Goal: Task Accomplishment & Management: Complete application form

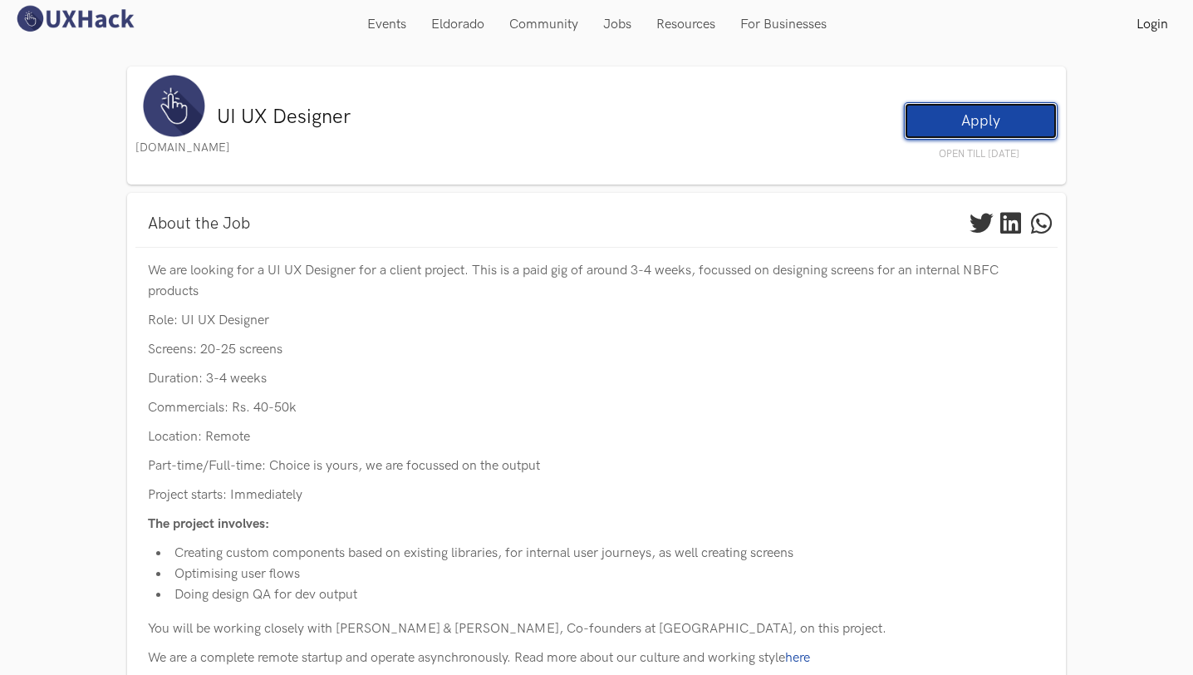
click at [961, 129] on link "Apply" at bounding box center [981, 120] width 154 height 37
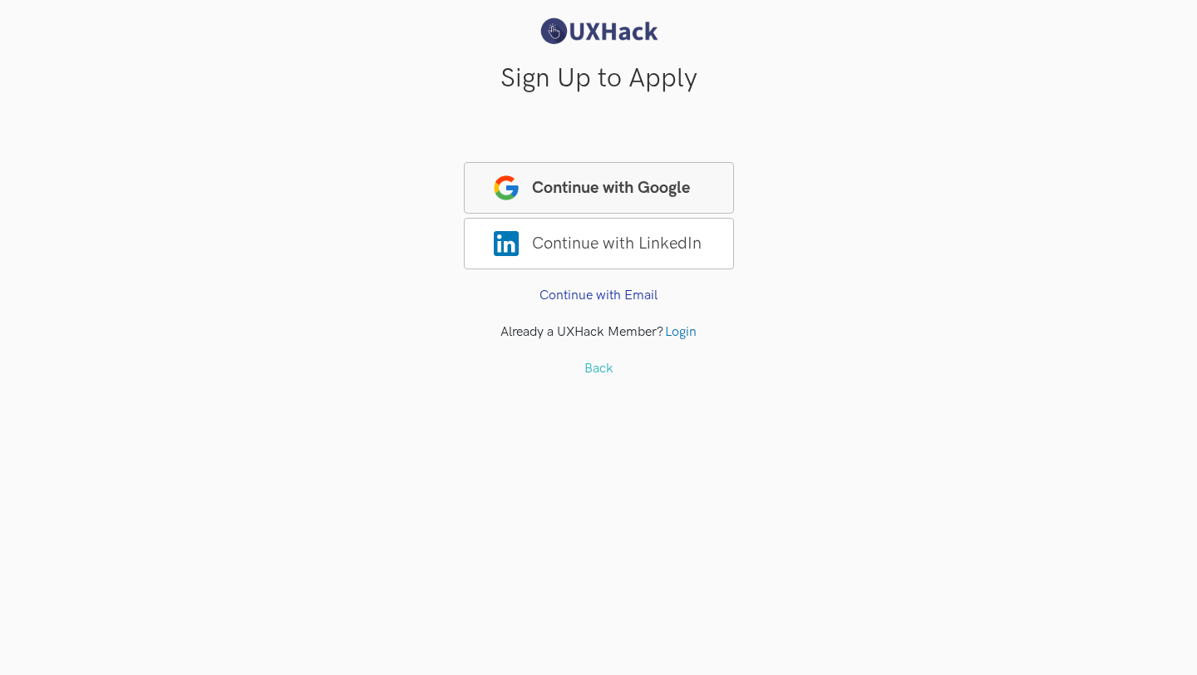
click at [614, 163] on span "Continue with Google" at bounding box center [599, 188] width 270 height 52
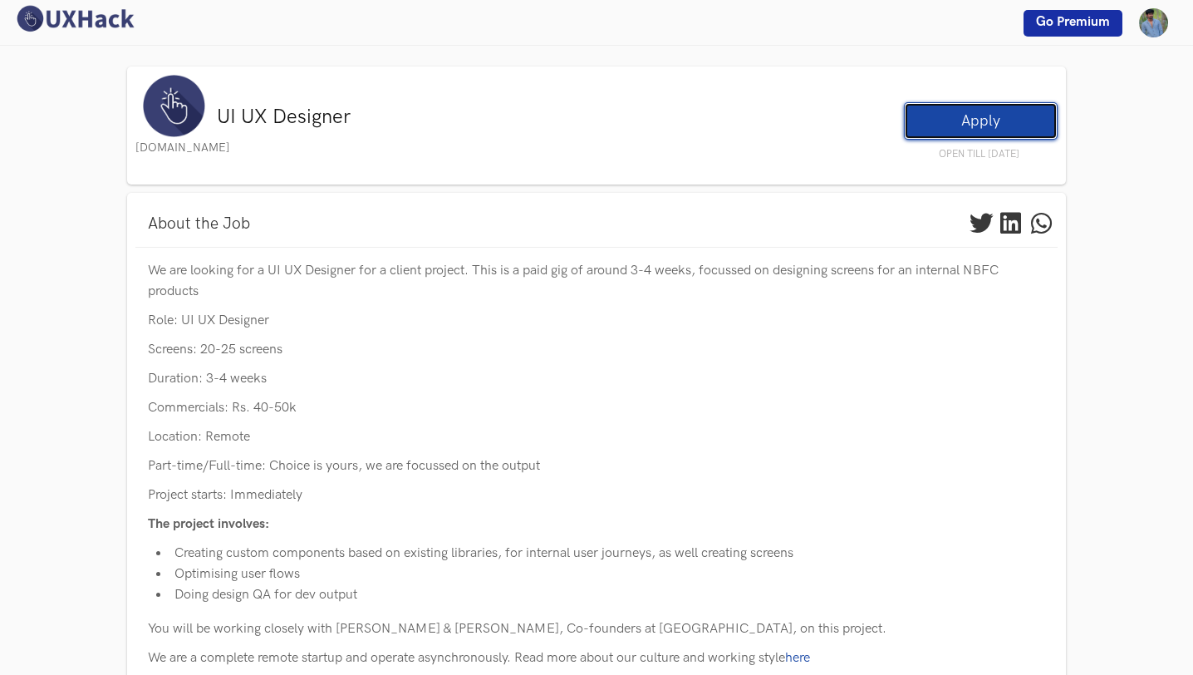
click at [981, 120] on link "Apply" at bounding box center [981, 120] width 154 height 37
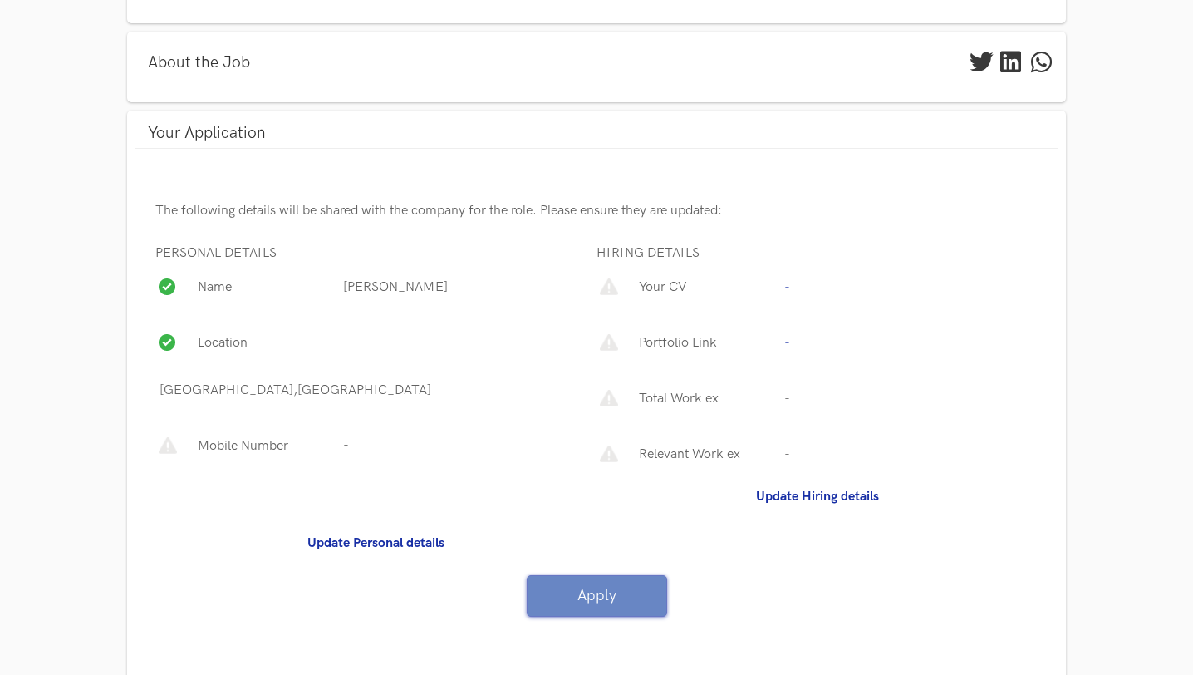
scroll to position [184, 0]
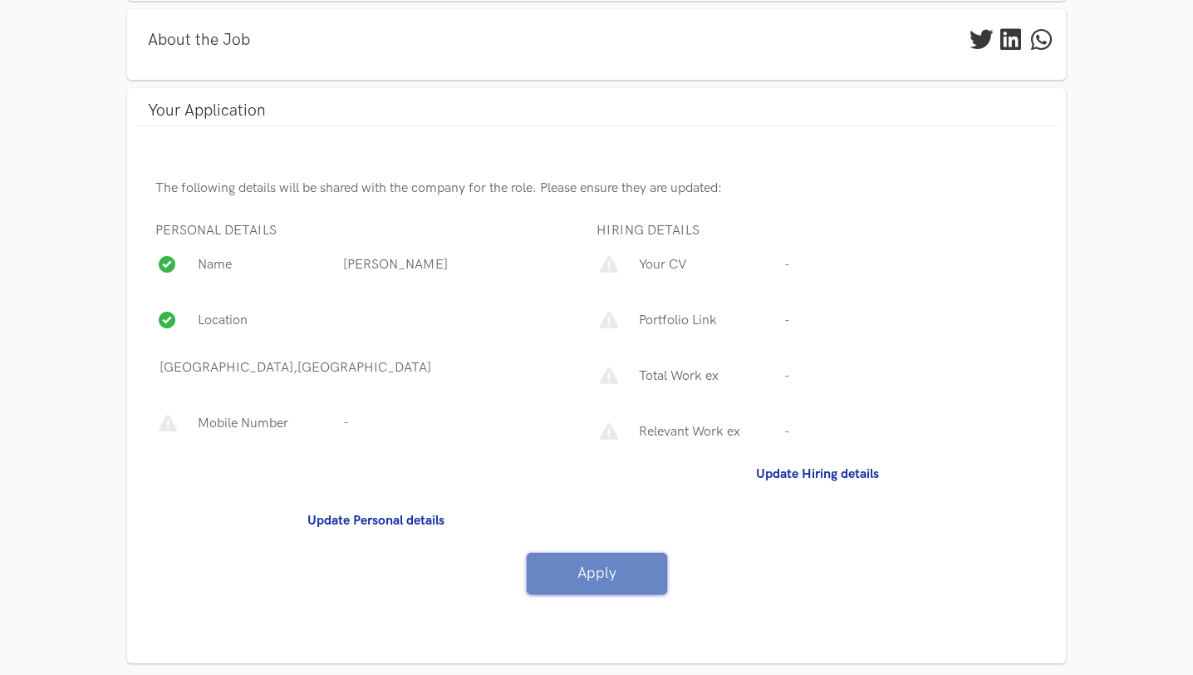
click at [691, 263] on p "Your CV" at bounding box center [707, 264] width 145 height 21
click at [657, 372] on p "Total Work ex" at bounding box center [707, 376] width 145 height 21
click at [849, 371] on div "Total Work ex -" at bounding box center [817, 380] width 441 height 56
click at [771, 374] on p "Total Work ex" at bounding box center [707, 376] width 145 height 21
click at [769, 253] on div "Your CV" at bounding box center [706, 269] width 147 height 56
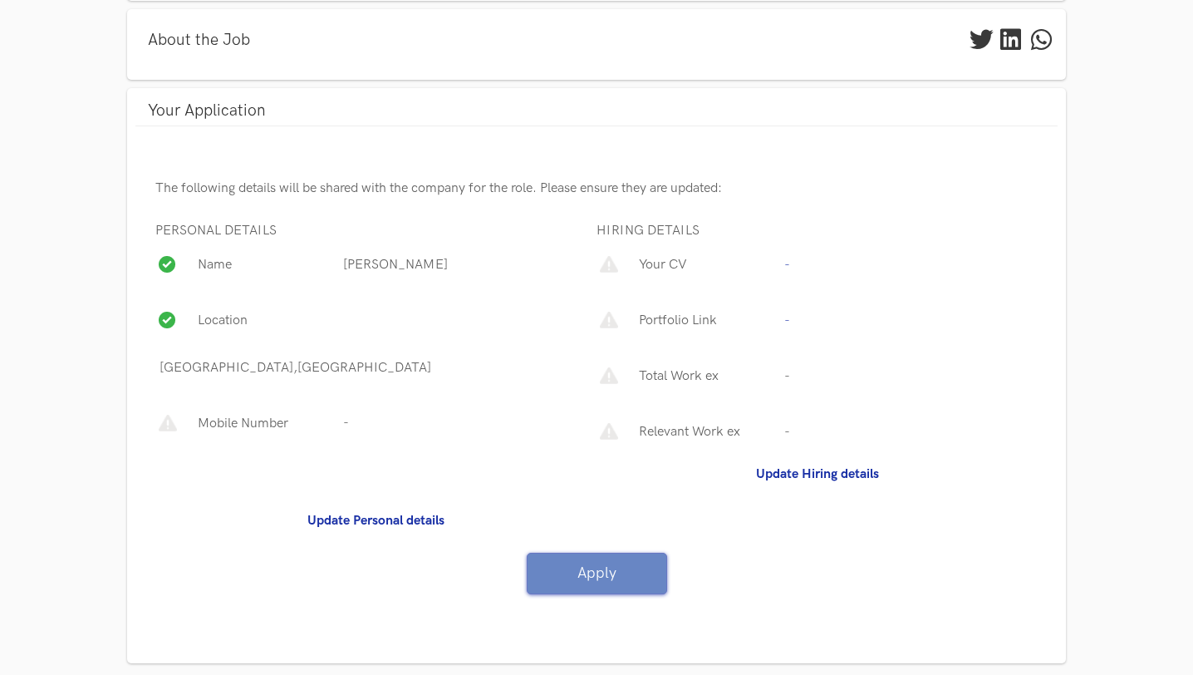
click at [658, 264] on p "Your CV" at bounding box center [707, 264] width 145 height 21
click at [621, 266] on div at bounding box center [615, 256] width 37 height 30
click at [379, 513] on b "Update Personal details" at bounding box center [375, 521] width 137 height 16
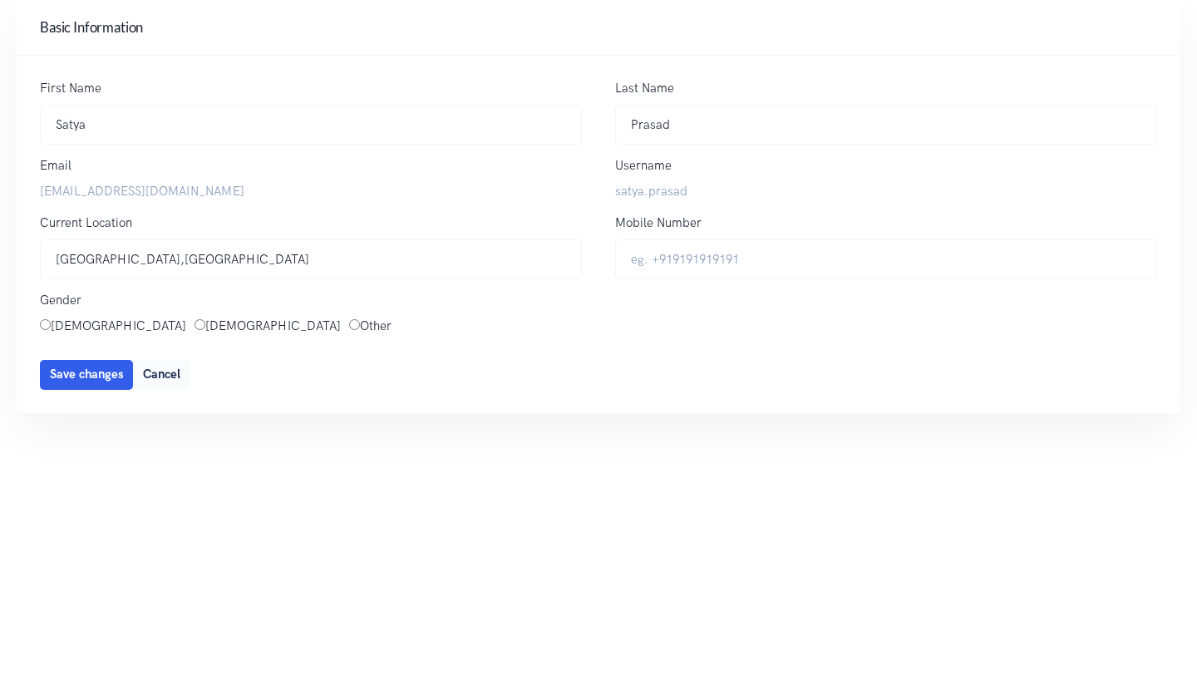
click at [194, 325] on input "Male" at bounding box center [199, 324] width 11 height 11
radio input "true"
click at [712, 261] on input "Mobile Number" at bounding box center [886, 259] width 542 height 41
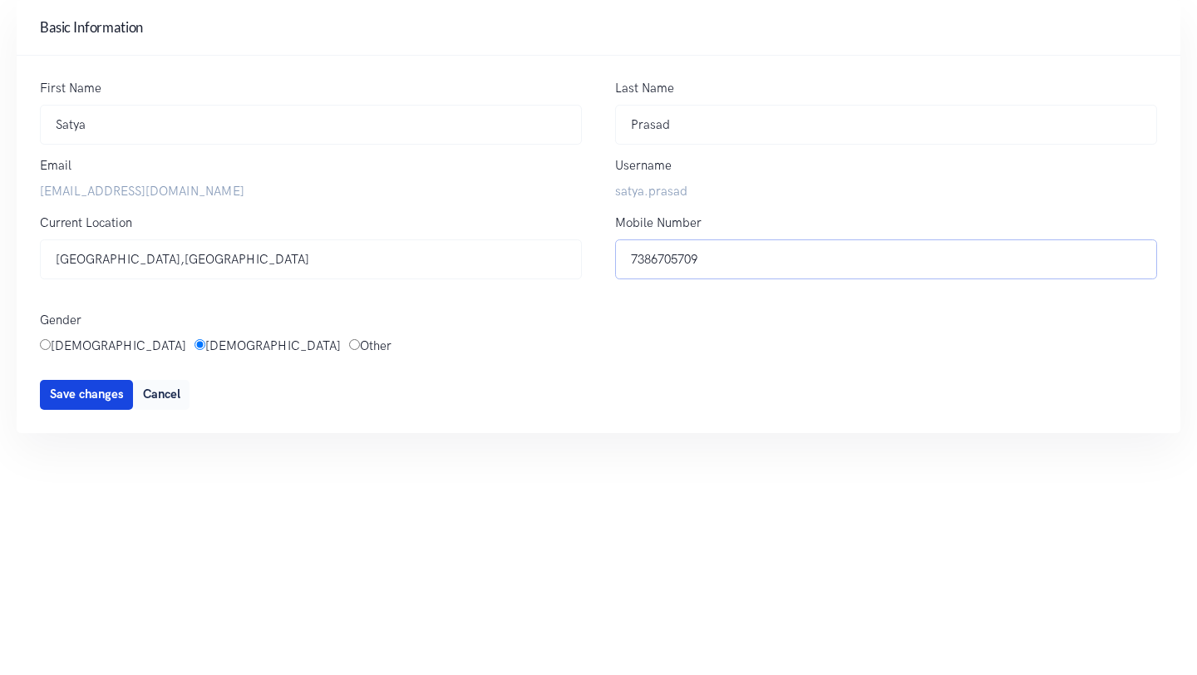
type input "7386705709"
click at [90, 391] on span "Save changes" at bounding box center [87, 394] width 74 height 14
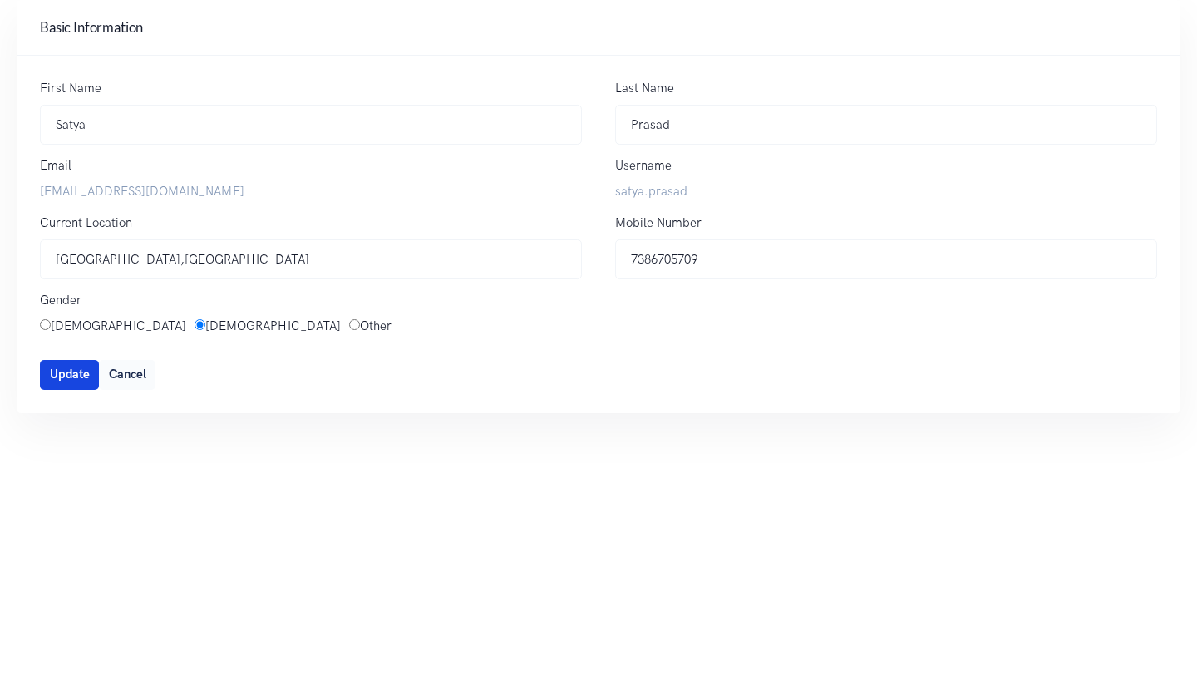
click at [65, 372] on span "Update" at bounding box center [70, 374] width 40 height 14
click at [131, 371] on button "Cancel" at bounding box center [127, 375] width 57 height 30
type button "Cancel"
click at [194, 322] on input "Male" at bounding box center [199, 324] width 11 height 11
radio input "true"
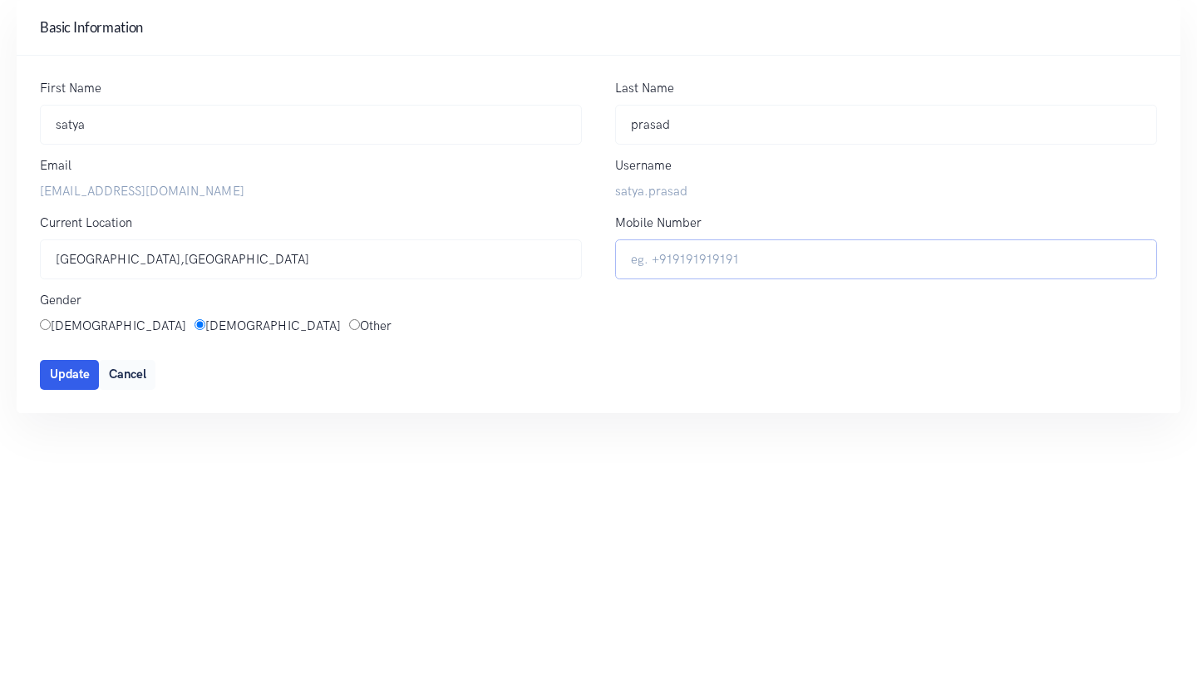
click at [673, 263] on input "Mobile Number" at bounding box center [886, 259] width 542 height 41
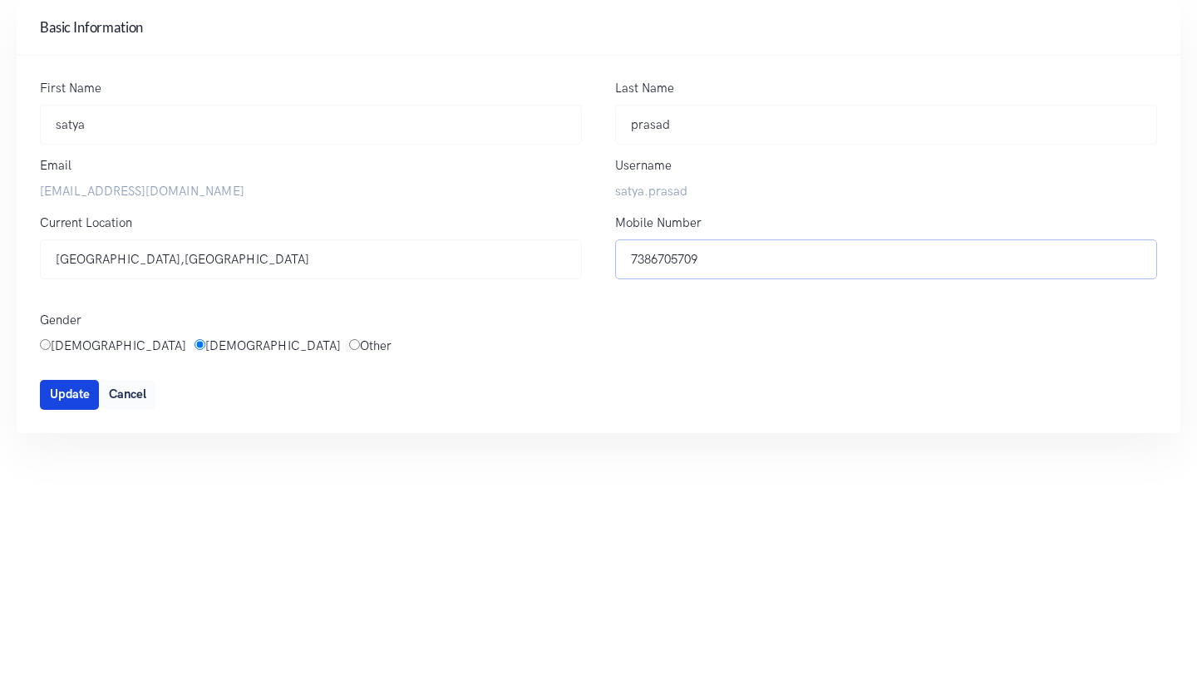
type input "7386705709"
click at [53, 391] on span "Update" at bounding box center [70, 394] width 40 height 14
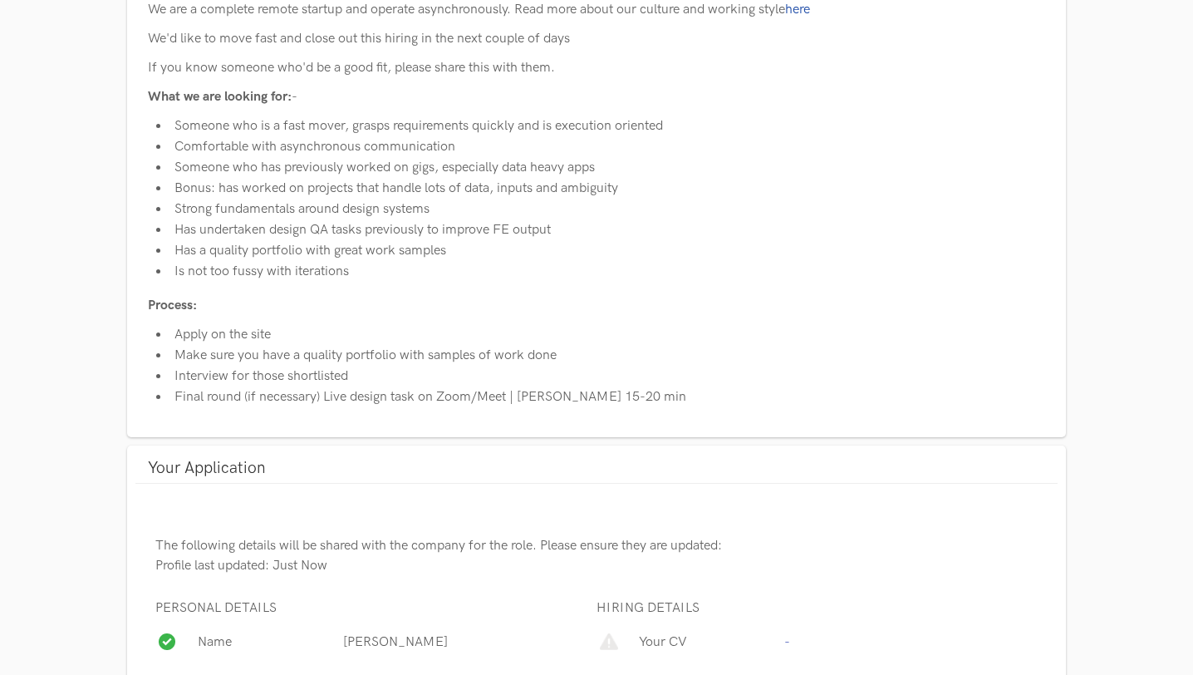
scroll to position [1025, 0]
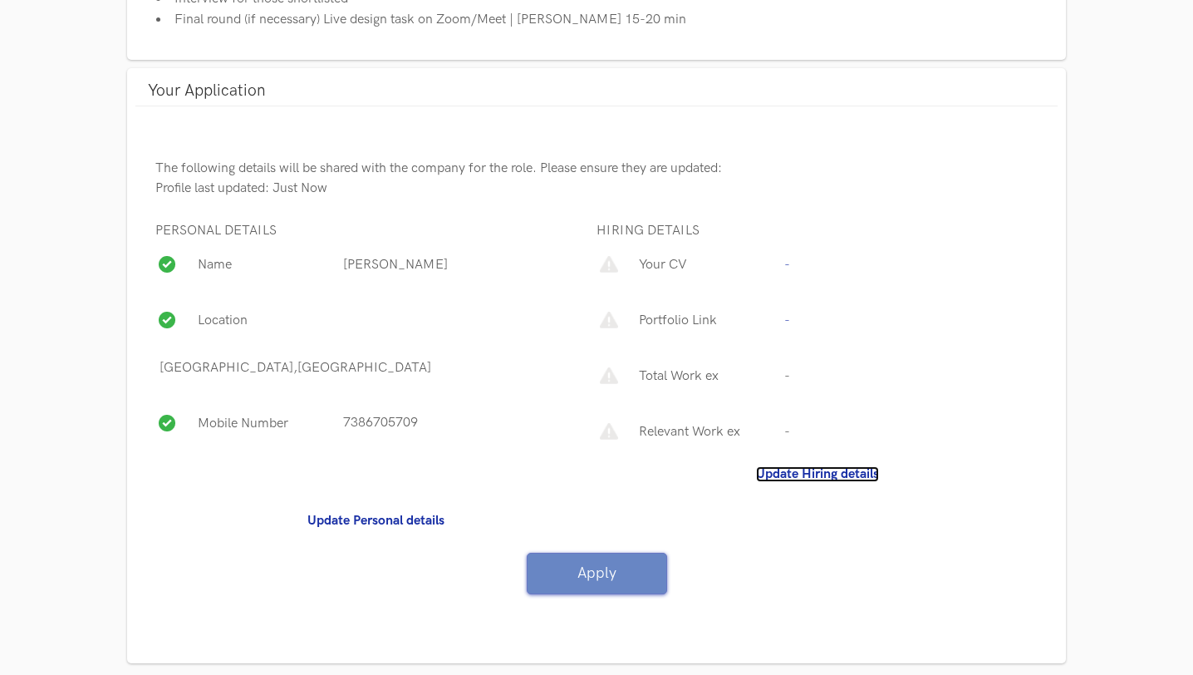
click at [806, 473] on b "Update Hiring details" at bounding box center [817, 474] width 123 height 16
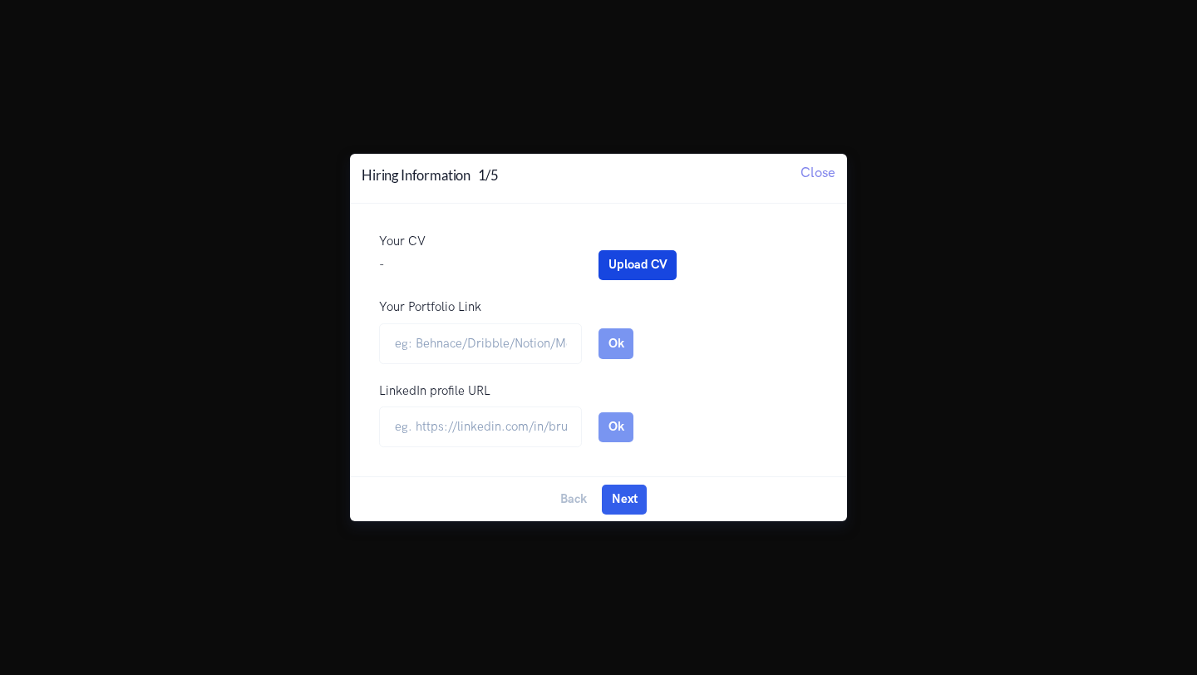
click at [623, 266] on button "Upload CV" at bounding box center [637, 265] width 78 height 30
click at [504, 424] on input "url" at bounding box center [480, 426] width 203 height 41
paste input "https://www.linkedin.com/in/satya07"
type input "https://www.linkedin.com/in/satya07"
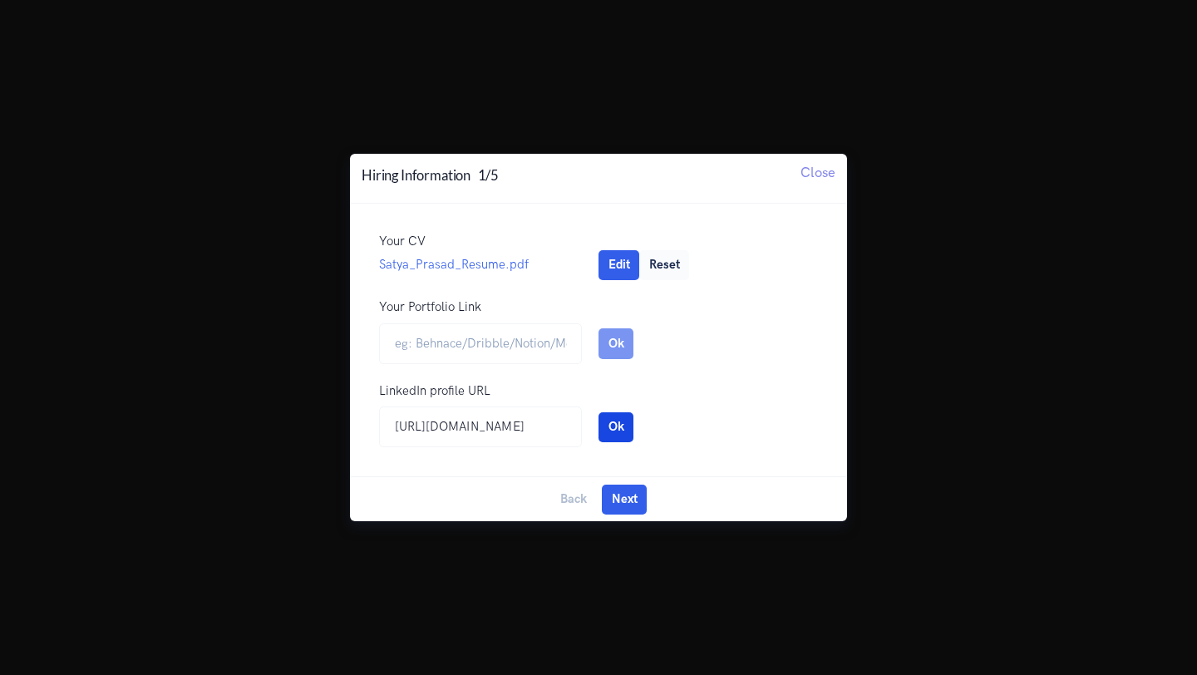
click at [607, 421] on button "Ok" at bounding box center [615, 427] width 35 height 30
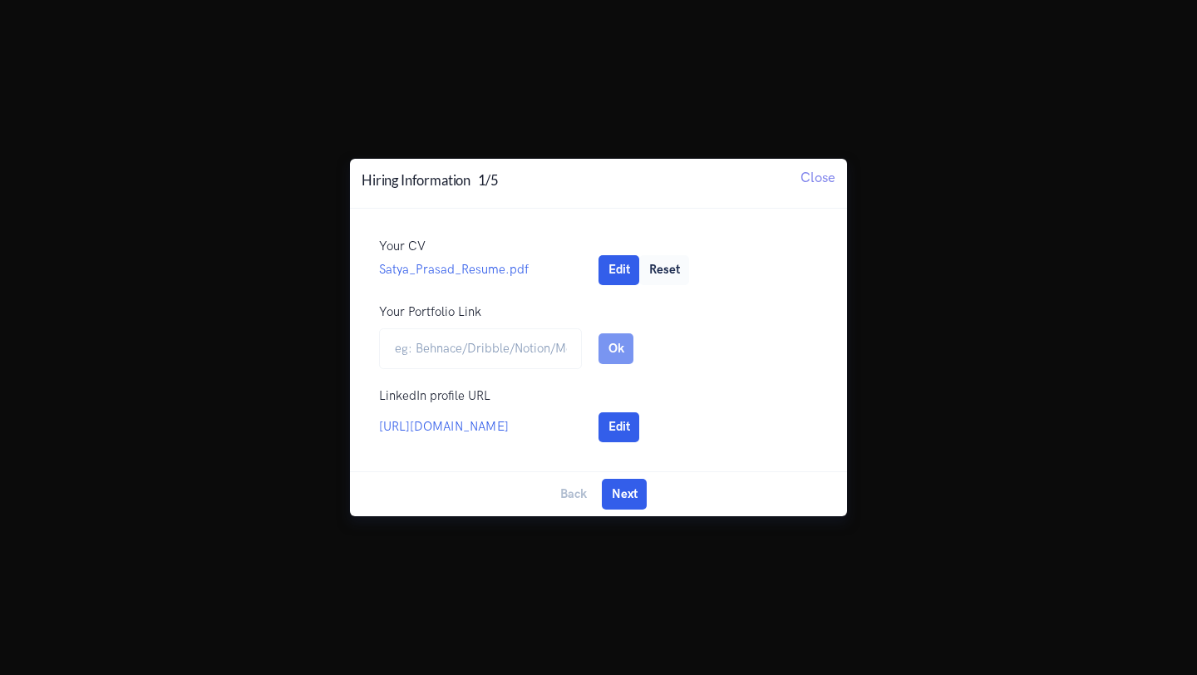
scroll to position [0, 0]
click at [519, 357] on input "Your Portfolio Link" at bounding box center [480, 348] width 203 height 41
paste input "https://www.behance.net/satya99"
type input "https://www.behance.net/satya99"
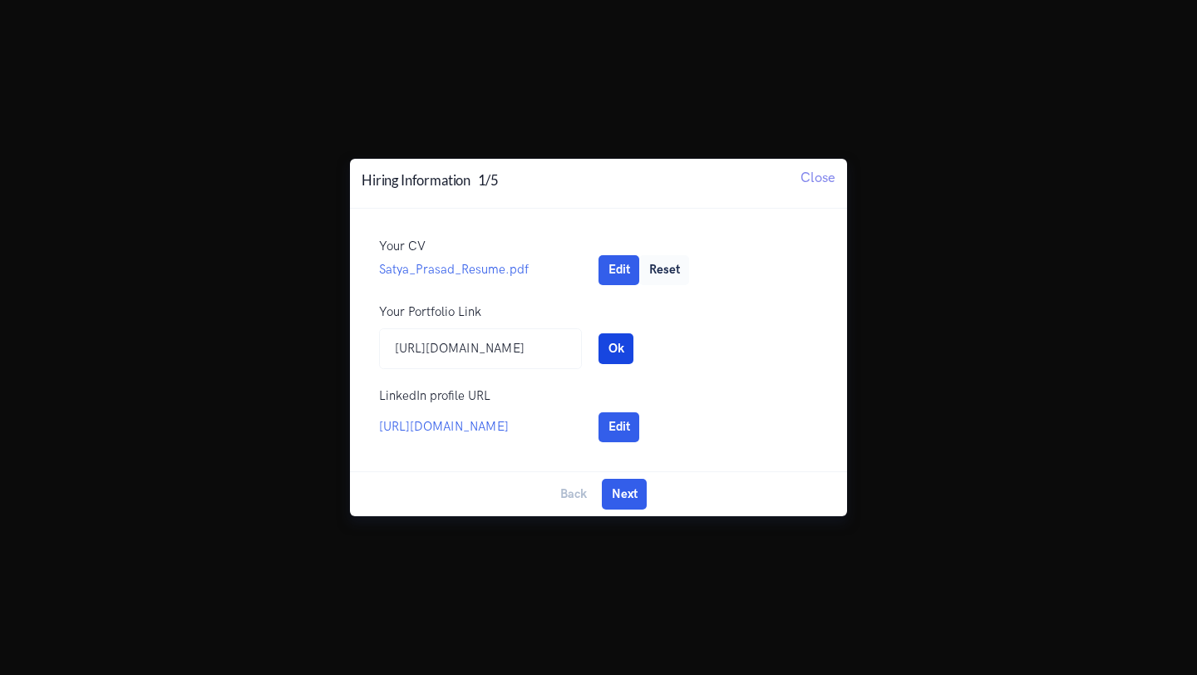
click at [616, 344] on button "Ok" at bounding box center [615, 348] width 35 height 30
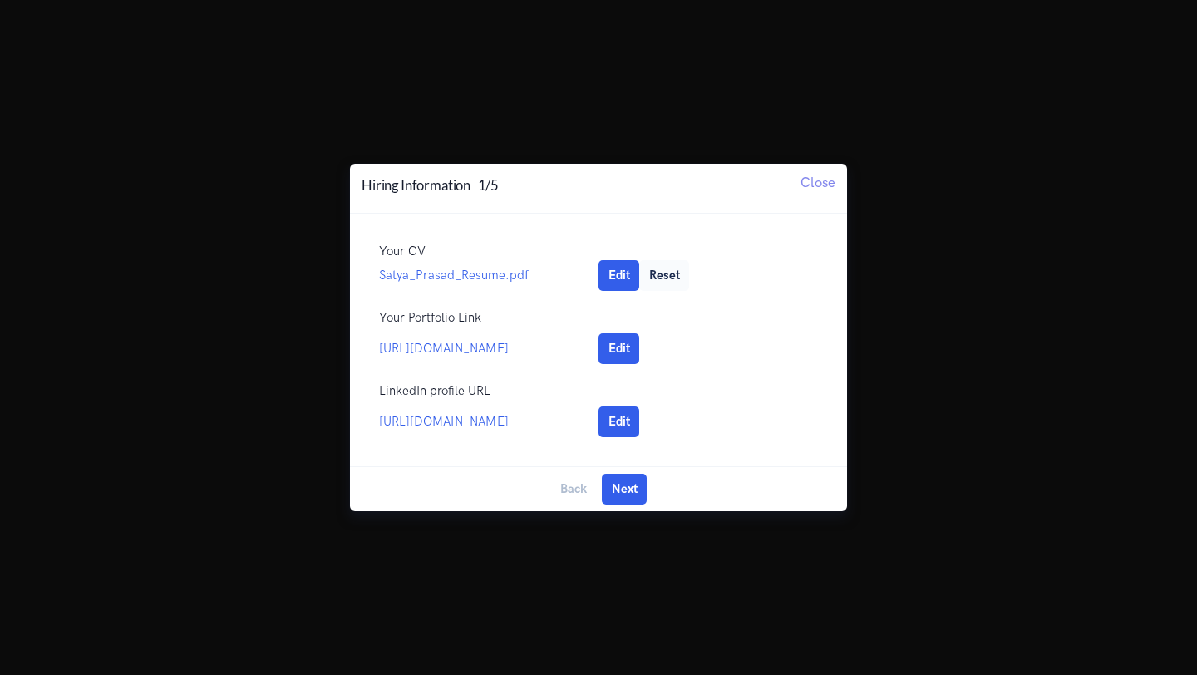
scroll to position [0, 0]
click at [625, 493] on button "Next" at bounding box center [624, 489] width 45 height 30
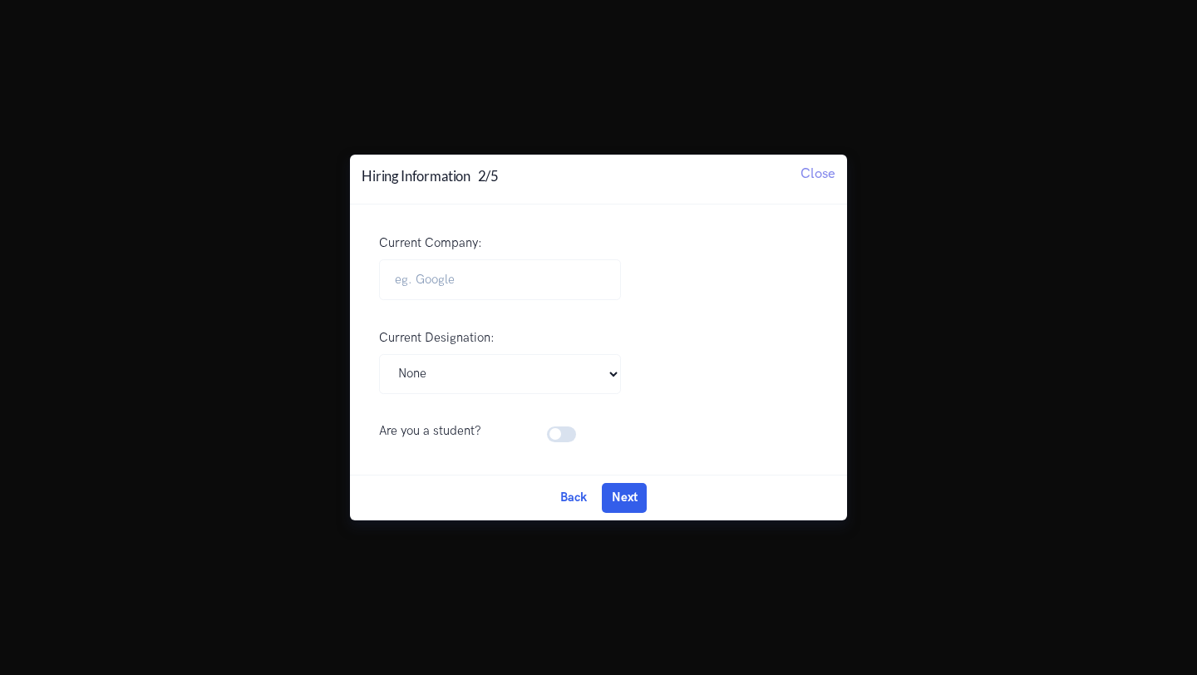
click at [443, 257] on div "Current Company:" at bounding box center [598, 275] width 439 height 82
click at [444, 269] on input "Current Company:" at bounding box center [500, 279] width 242 height 41
type input "Scubeelate Technologies pvt ltd"
click at [563, 362] on select "Pick Your Designation Associate Product Manager Product Designer Product Manage…" at bounding box center [500, 374] width 242 height 41
select select "UI UX Designer"
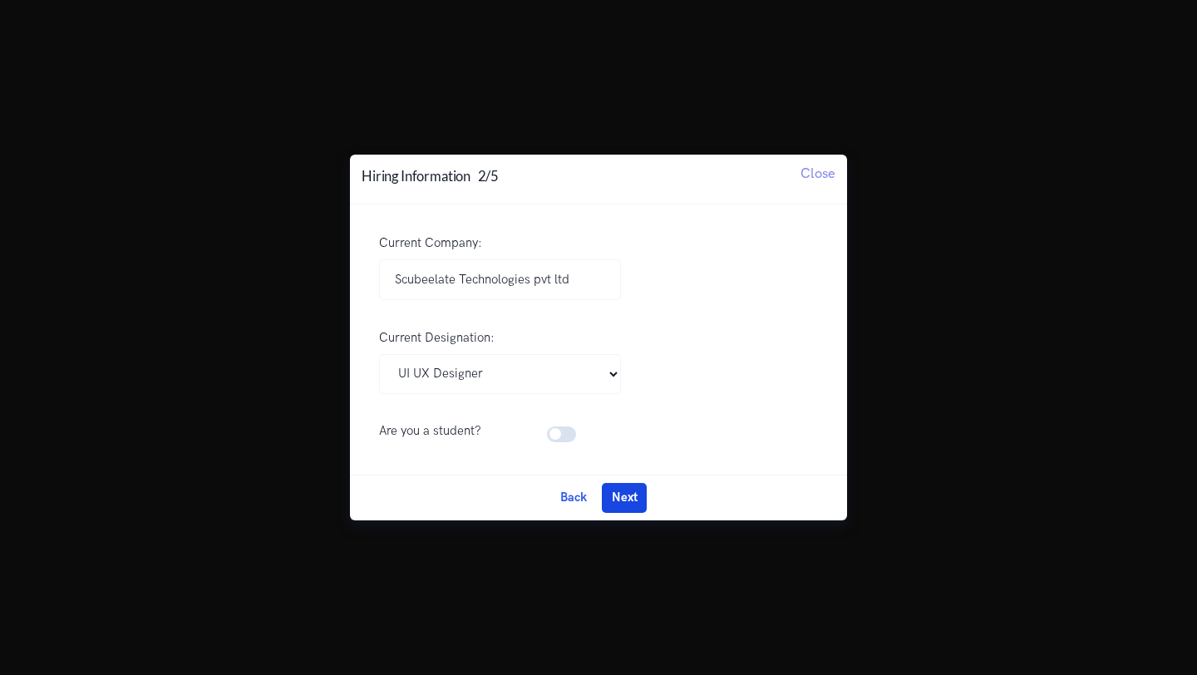
click at [617, 490] on button "Next" at bounding box center [624, 498] width 45 height 30
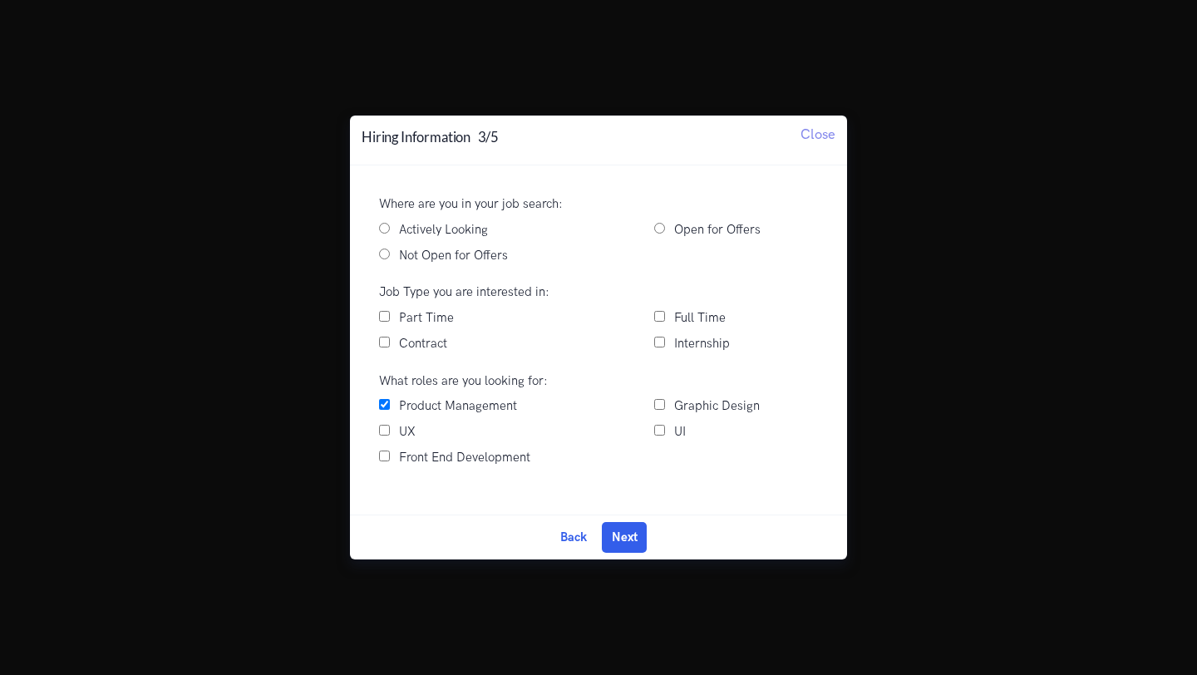
click at [389, 231] on input "Actively Looking" at bounding box center [384, 228] width 11 height 11
radio input "true"
click at [657, 312] on input "Full Time" at bounding box center [659, 316] width 11 height 11
checkbox input "true"
click at [385, 321] on input "Part Time" at bounding box center [384, 316] width 11 height 11
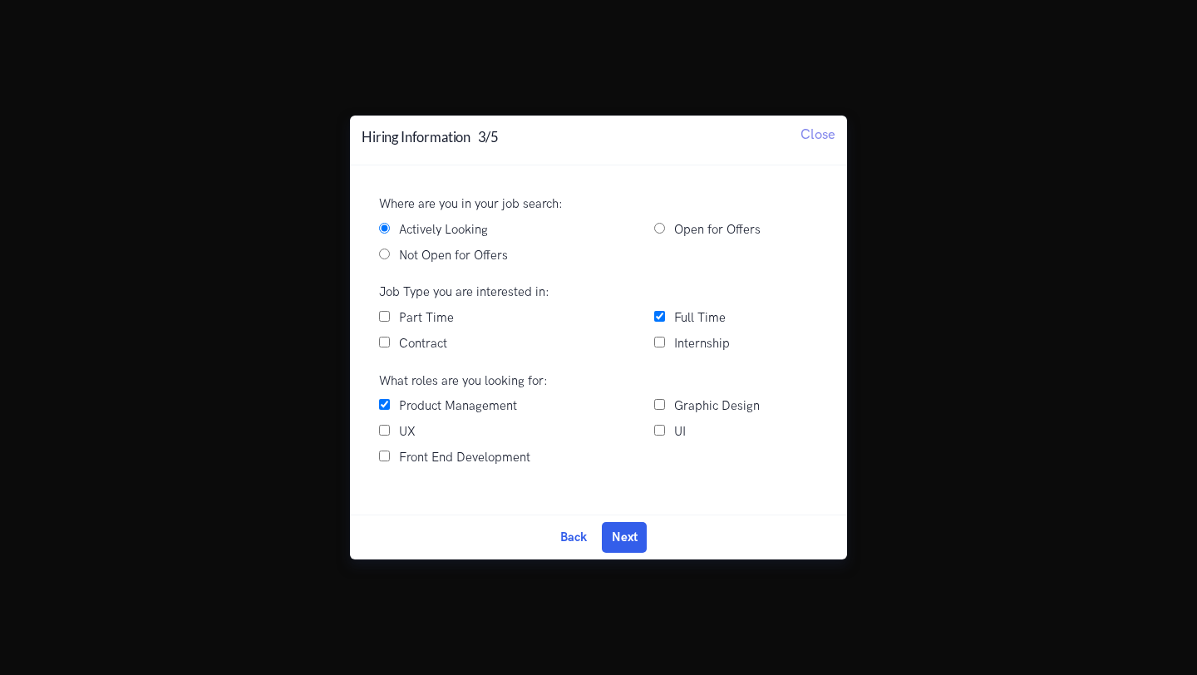
checkbox input "true"
click at [382, 428] on input "UX" at bounding box center [384, 430] width 11 height 11
checkbox input "true"
click at [662, 428] on input "UI" at bounding box center [659, 430] width 11 height 11
checkbox input "true"
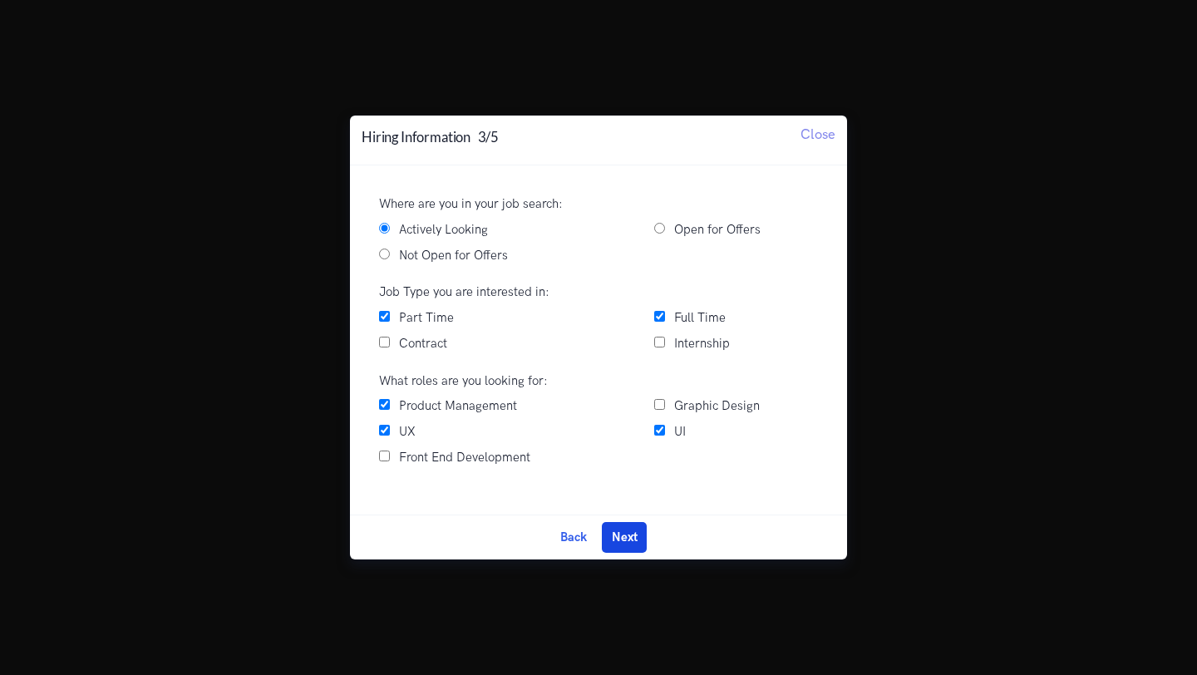
click at [623, 534] on button "Next" at bounding box center [624, 537] width 45 height 30
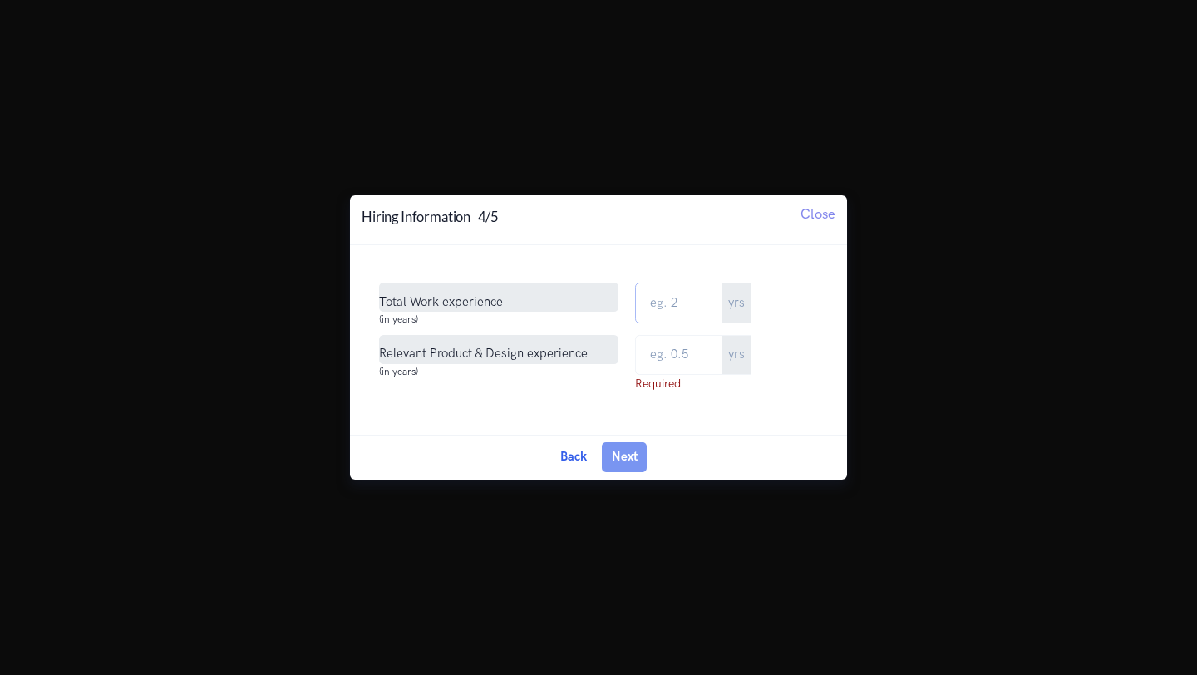
click at [698, 303] on input "Total Work Experience" at bounding box center [678, 303] width 87 height 41
type input "3"
click at [694, 355] on input "text" at bounding box center [678, 355] width 87 height 41
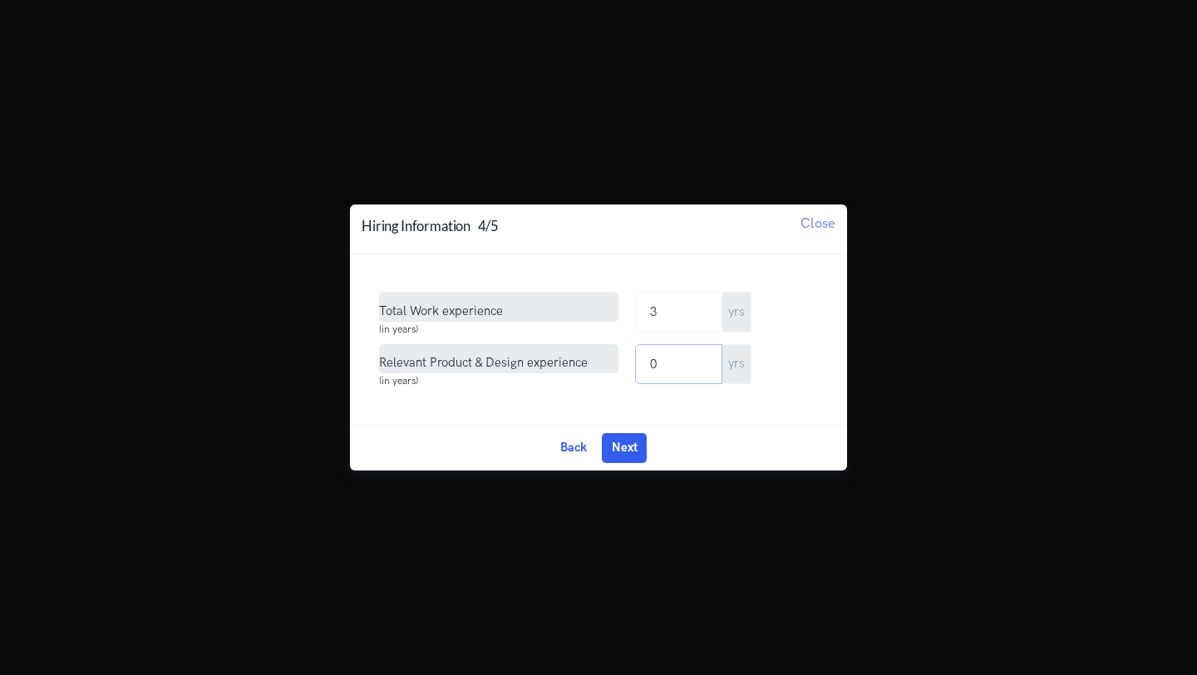
type input "0"
click at [621, 465] on div "Back Edit Next Done" at bounding box center [598, 447] width 497 height 45
click at [622, 443] on button "Next" at bounding box center [624, 448] width 45 height 30
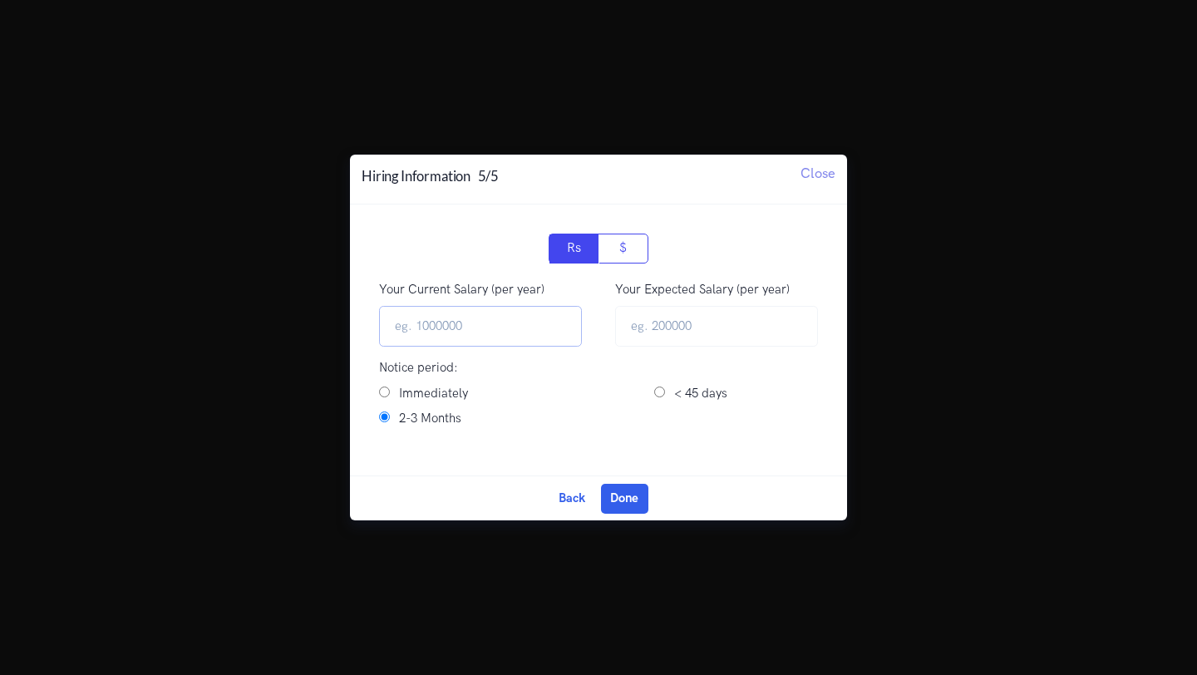
click at [470, 324] on input "Your Current Salary (per year)" at bounding box center [480, 326] width 203 height 41
type input "550000"
click at [665, 329] on input "text" at bounding box center [716, 326] width 203 height 41
type input "750000"
click at [379, 391] on input "Immediately" at bounding box center [384, 391] width 11 height 11
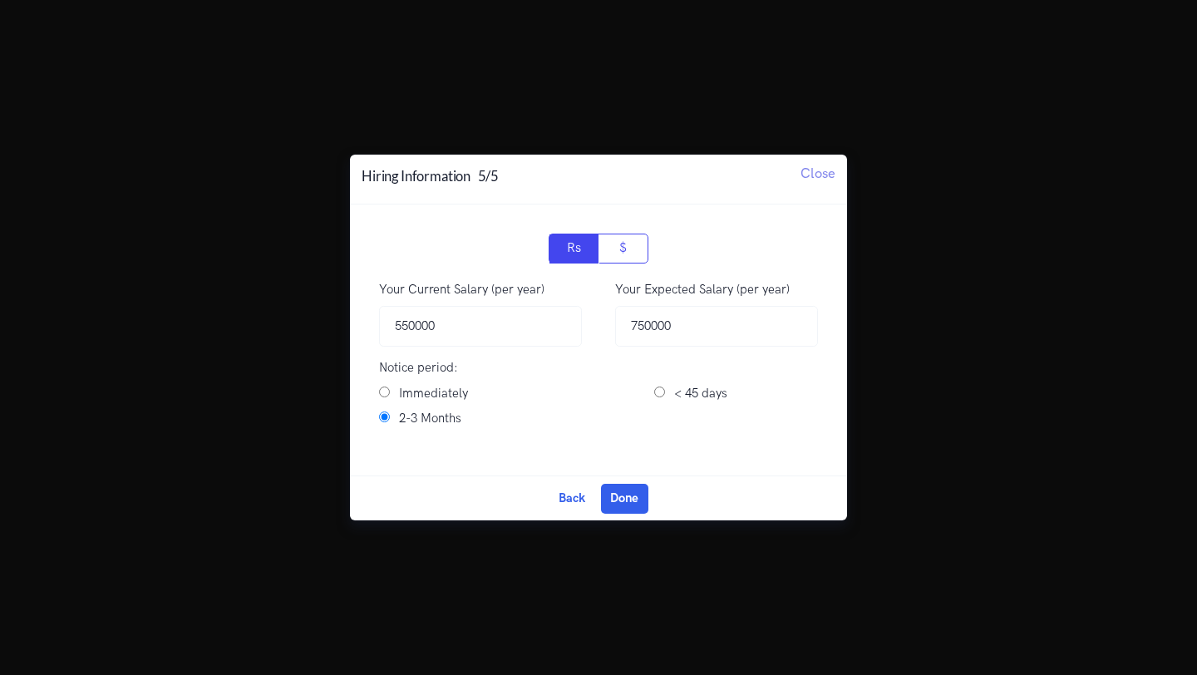
radio input "true"
click at [626, 494] on button "Done" at bounding box center [624, 499] width 47 height 30
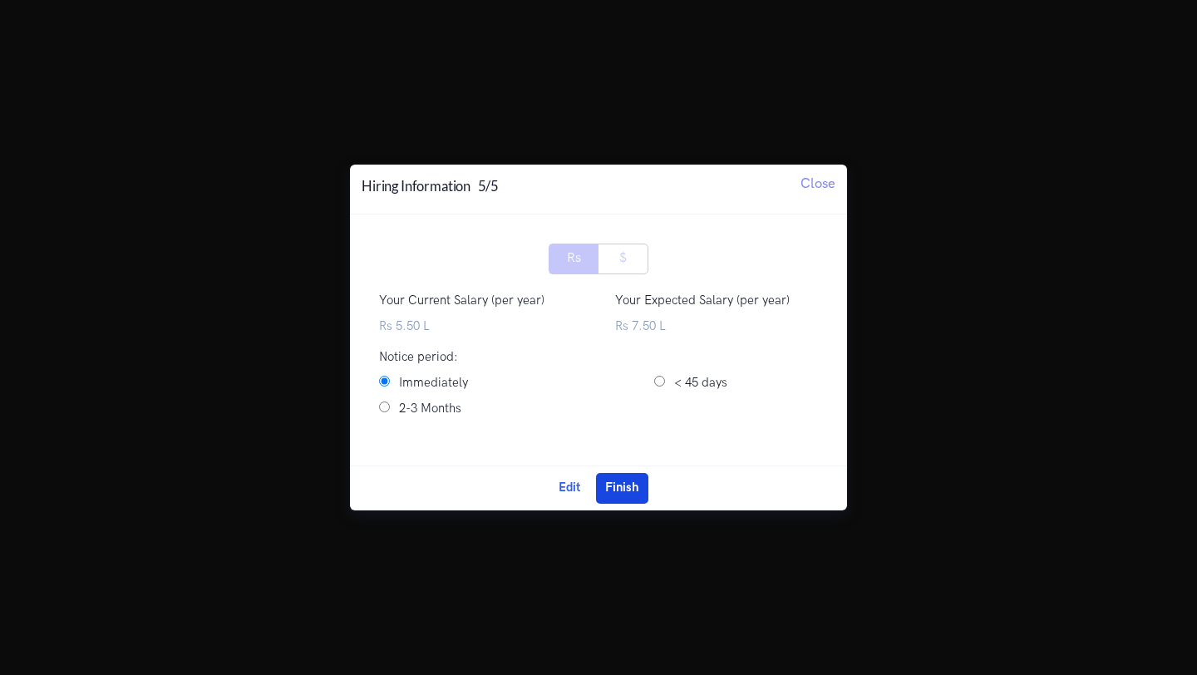
click at [619, 483] on button "Finish" at bounding box center [622, 488] width 52 height 30
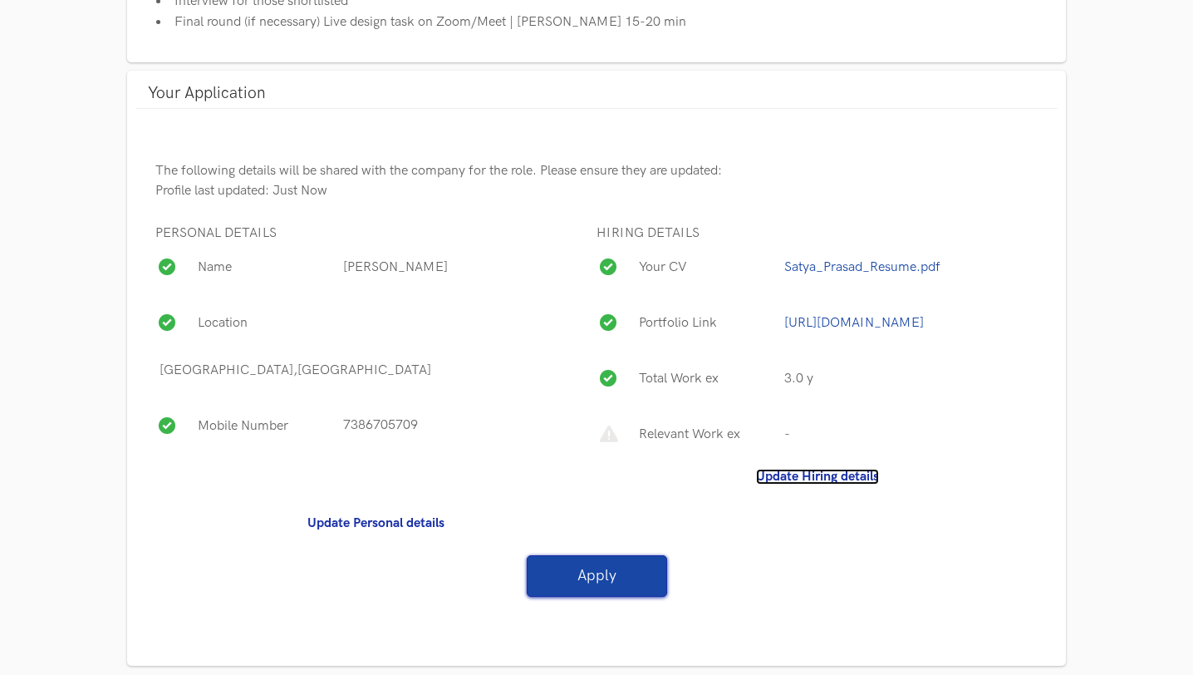
click at [785, 475] on b "Update Hiring details" at bounding box center [817, 477] width 123 height 16
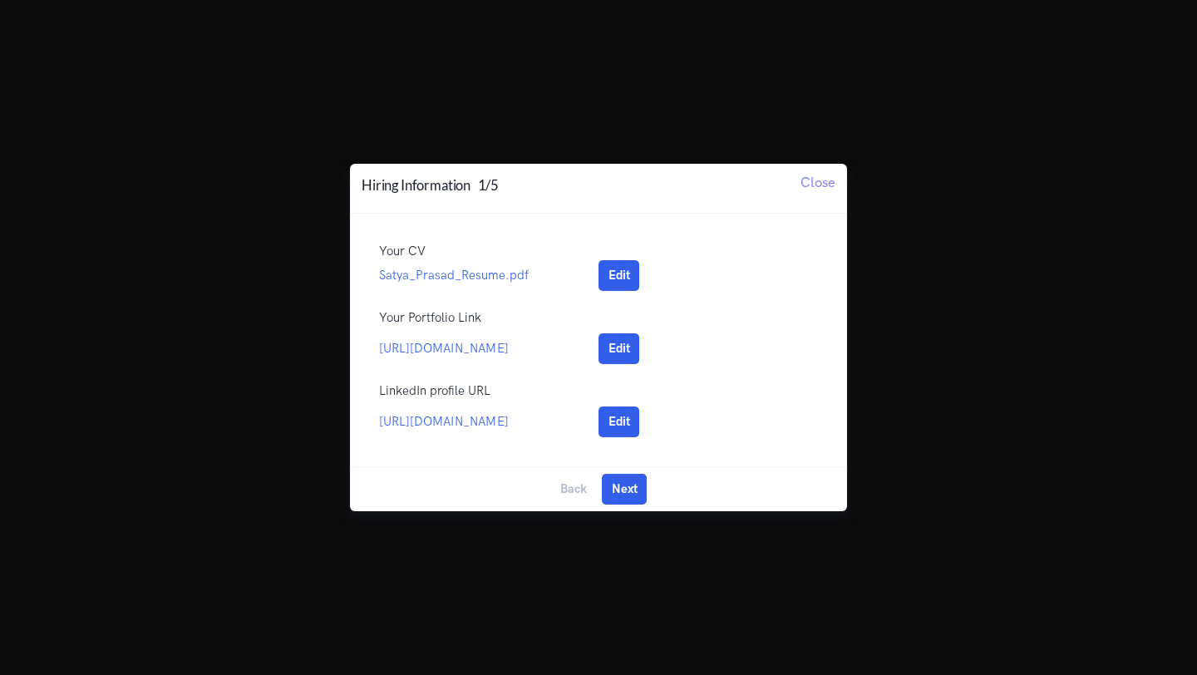
select select "UI UX Designer"
click at [611, 497] on button "Next" at bounding box center [624, 489] width 45 height 30
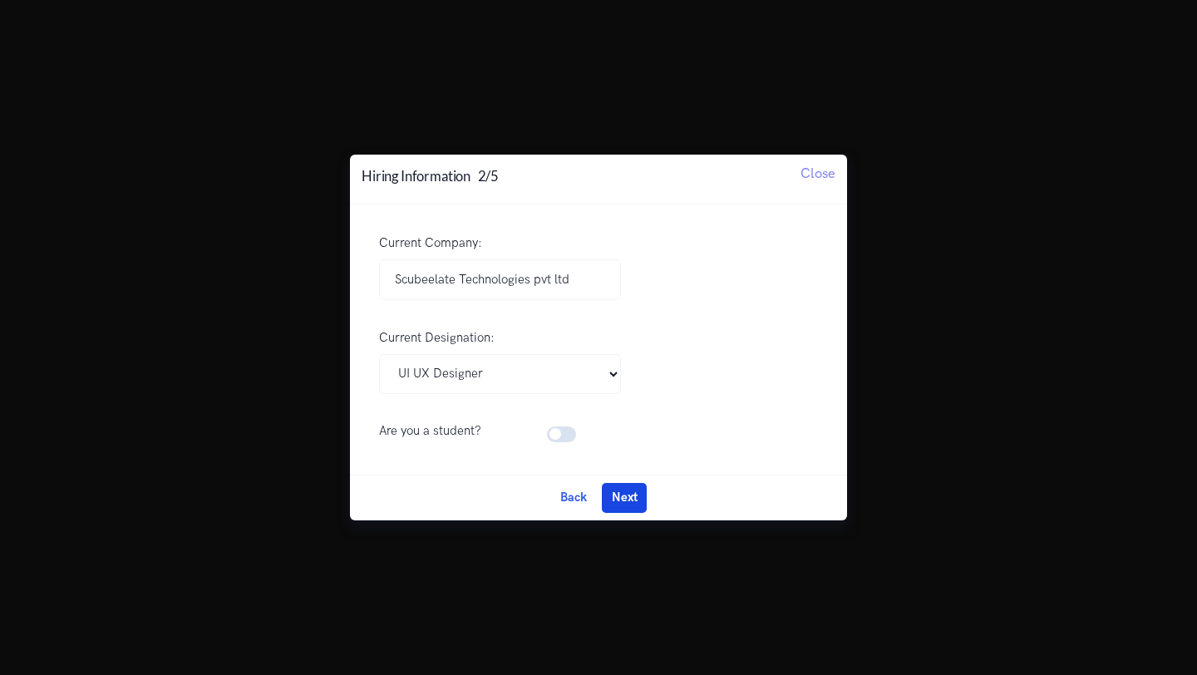
click at [617, 496] on button "Next" at bounding box center [624, 498] width 45 height 30
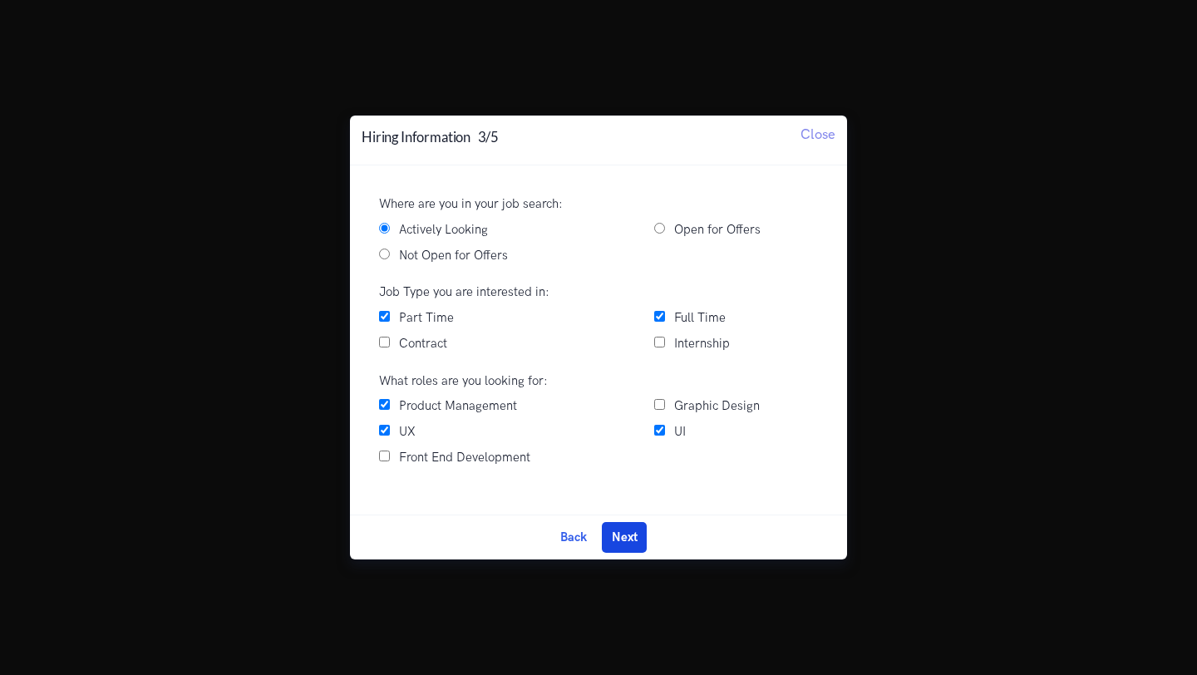
click at [621, 525] on button "Next" at bounding box center [624, 537] width 45 height 30
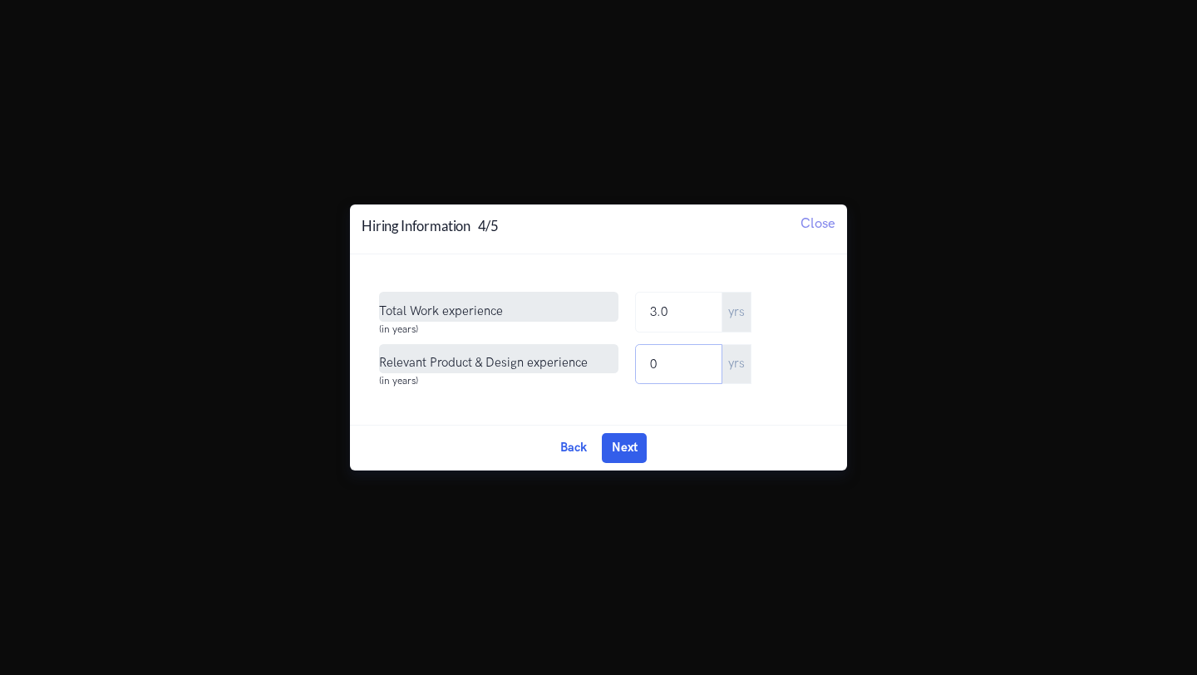
click at [676, 361] on input "0" at bounding box center [678, 364] width 87 height 41
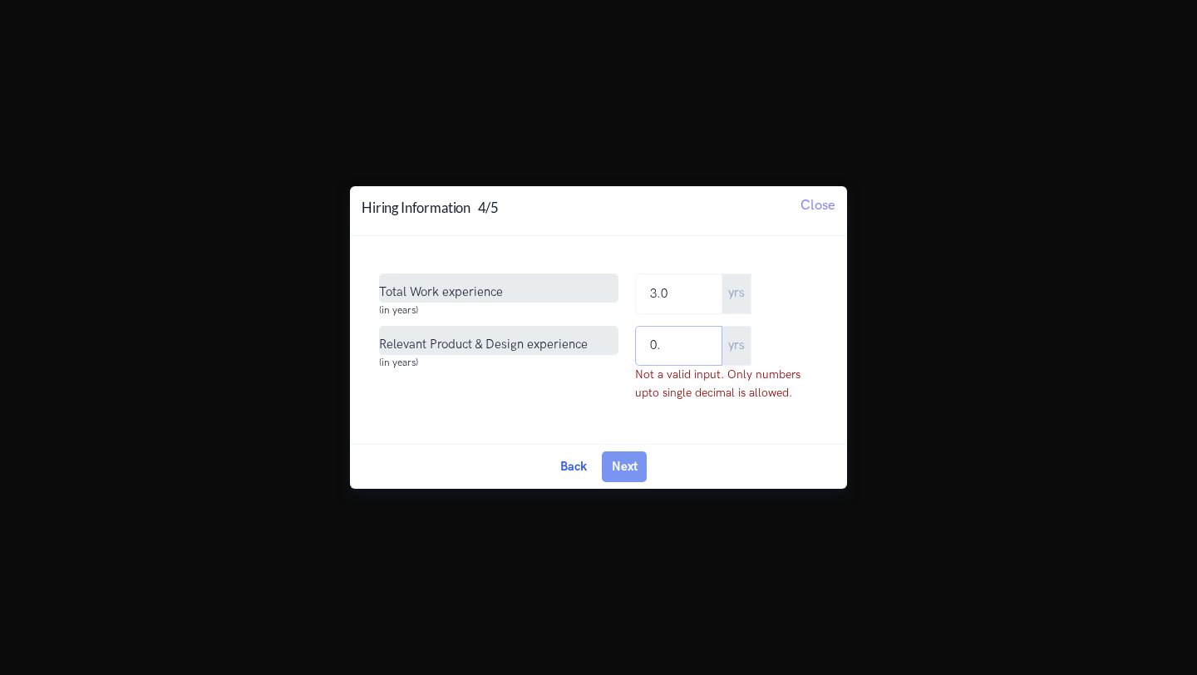
type input "0.5"
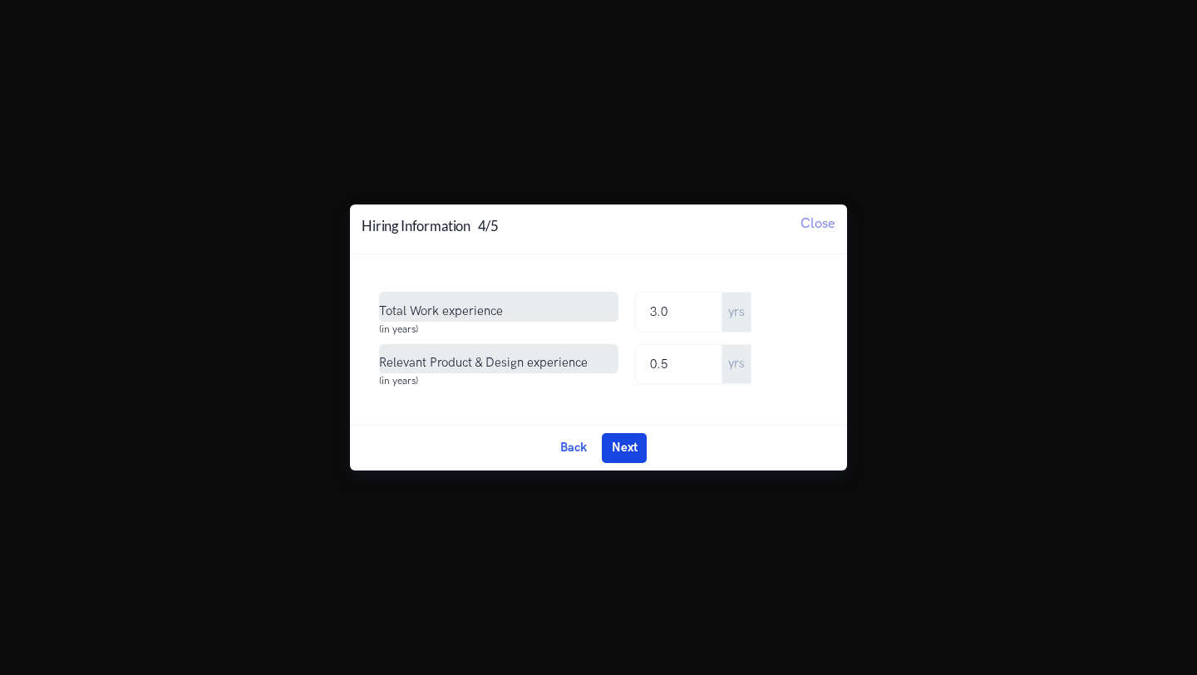
click at [623, 452] on button "Next" at bounding box center [624, 448] width 45 height 30
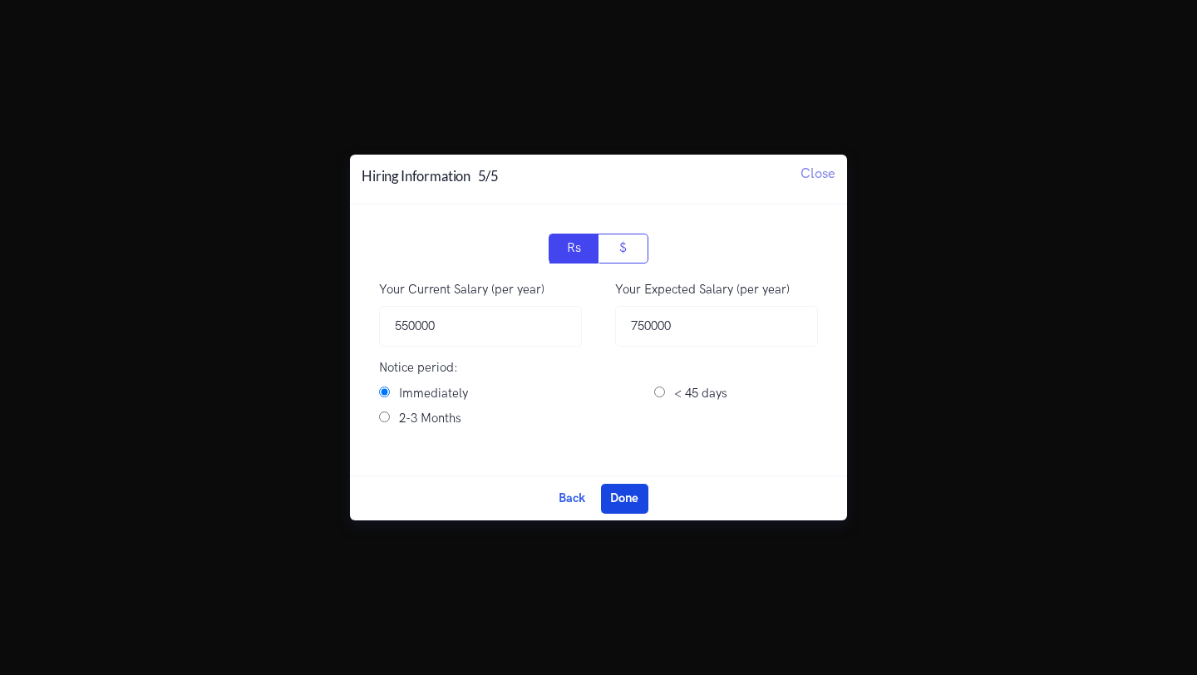
click at [623, 496] on button "Done" at bounding box center [624, 499] width 47 height 30
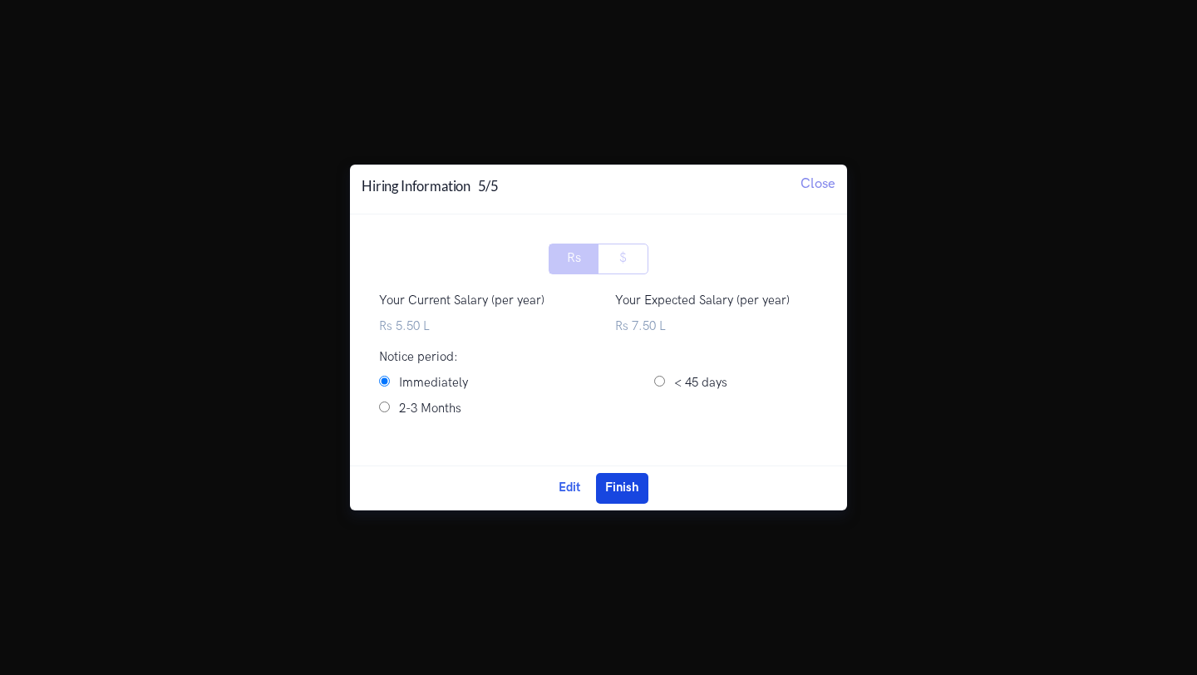
click at [623, 496] on button "Finish" at bounding box center [622, 488] width 52 height 30
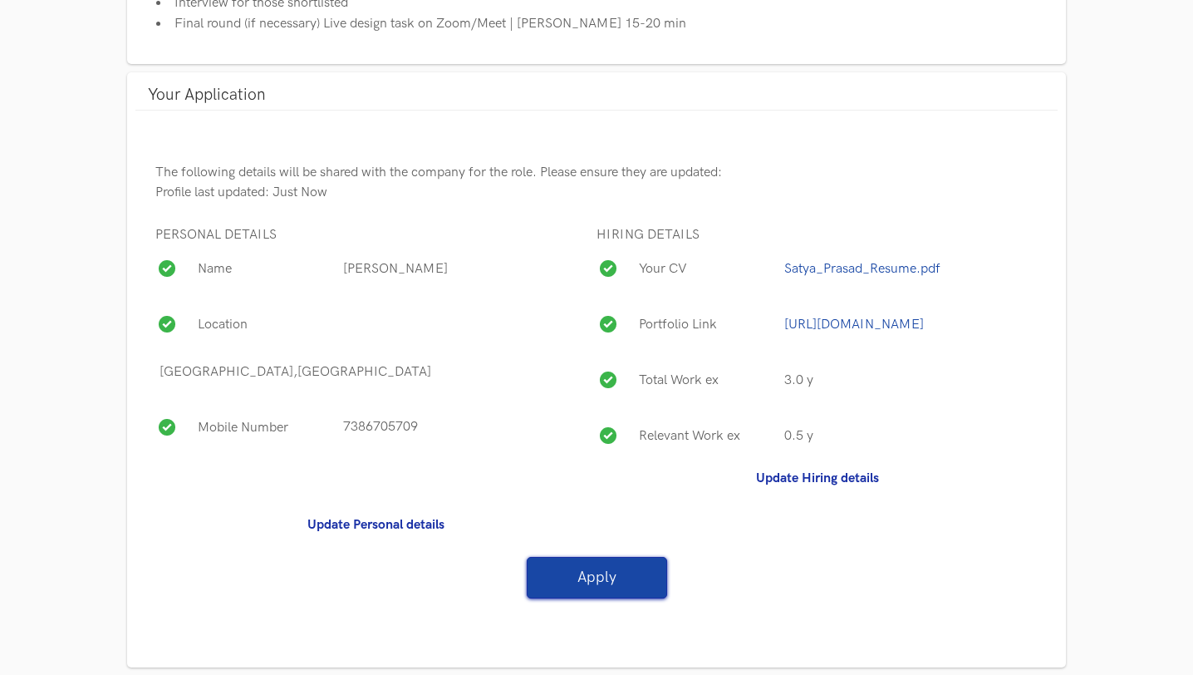
click at [627, 557] on button "Apply" at bounding box center [597, 578] width 140 height 42
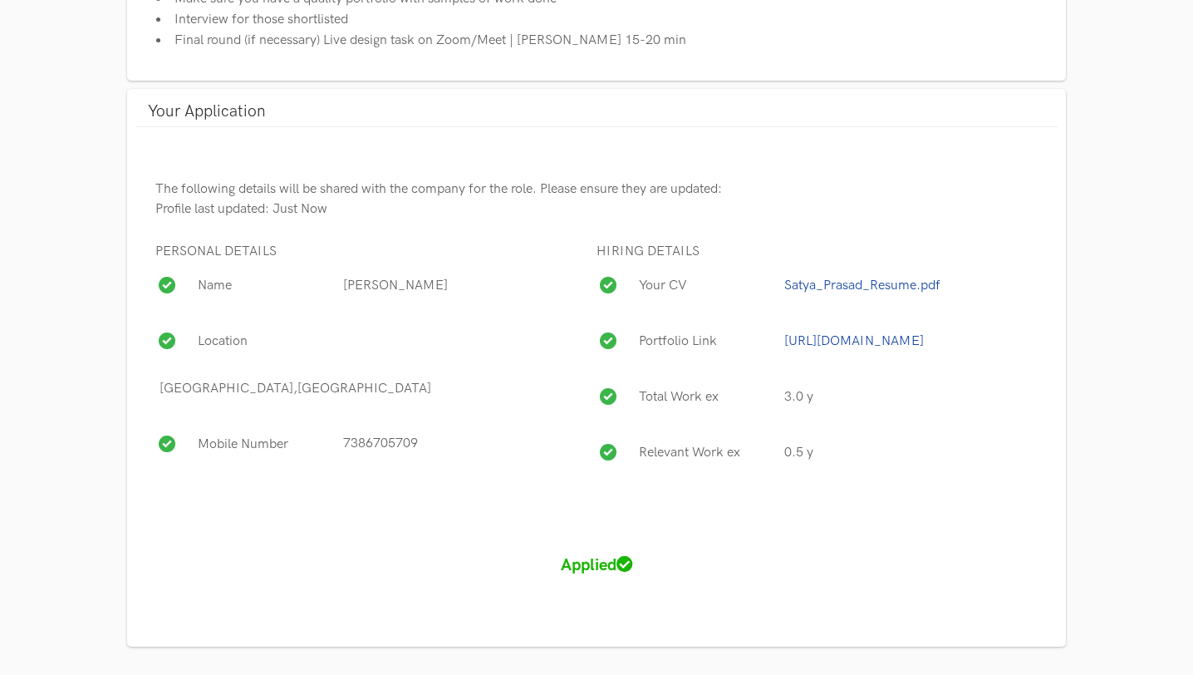
scroll to position [988, 0]
